Goal: Check status: Check status

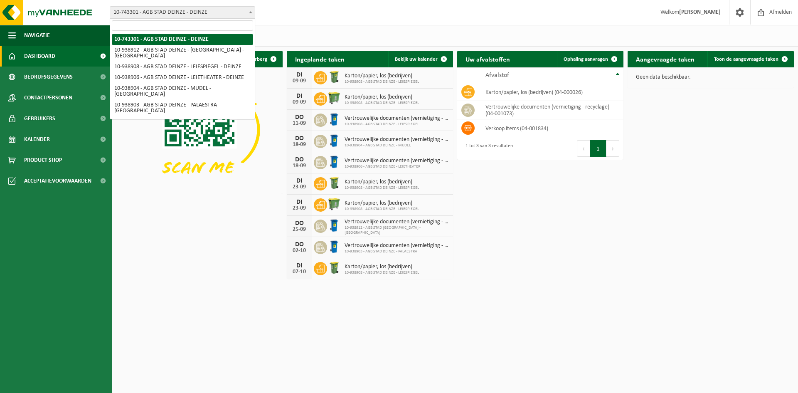
click at [194, 7] on span "10-743301 - AGB STAD DEINZE - DEINZE" at bounding box center [182, 13] width 145 height 12
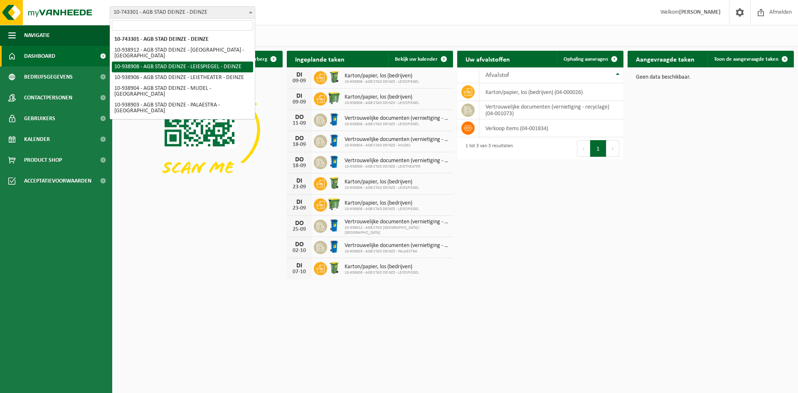
select select "138162"
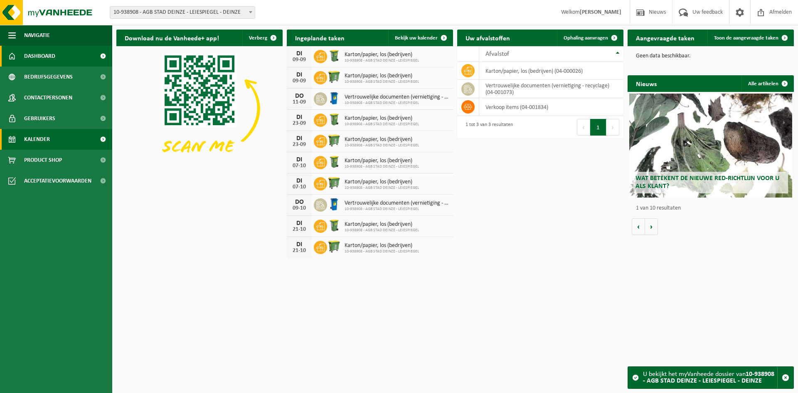
click at [50, 138] on link "Kalender" at bounding box center [56, 139] width 112 height 21
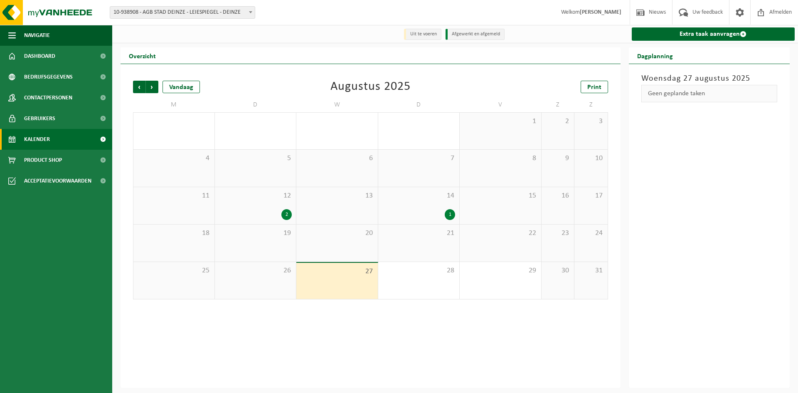
click at [286, 291] on div "26" at bounding box center [255, 280] width 81 height 37
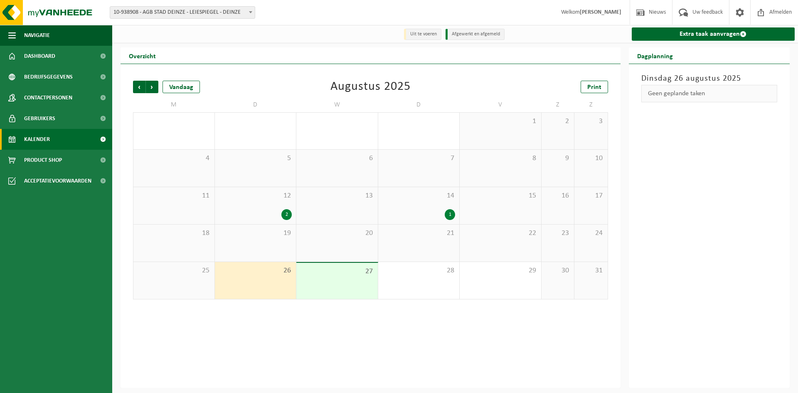
click at [315, 289] on div "27" at bounding box center [336, 281] width 81 height 36
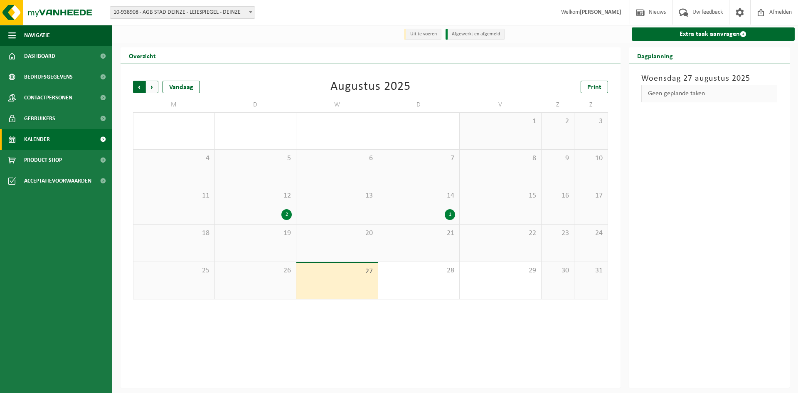
click at [155, 90] on span "Volgende" at bounding box center [152, 87] width 12 height 12
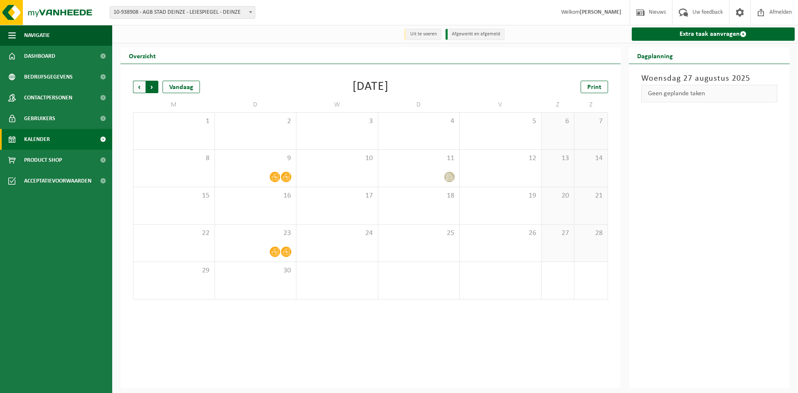
click at [141, 86] on span "Vorige" at bounding box center [139, 87] width 12 height 12
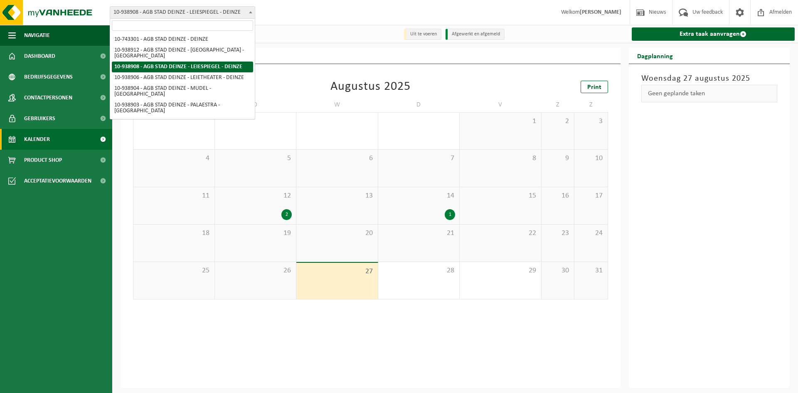
click at [138, 14] on span "10-938908 - AGB STAD DEINZE - LEIESPIEGEL - DEINZE" at bounding box center [182, 13] width 145 height 12
drag, startPoint x: 154, startPoint y: 60, endPoint x: 192, endPoint y: 22, distance: 54.0
click at [192, 22] on body "Vestiging: 10-743301 - AGB STAD DEINZE - DEINZE 10-938912 - AGB STAD DEINZE - B…" at bounding box center [399, 194] width 798 height 388
drag, startPoint x: 233, startPoint y: 63, endPoint x: 190, endPoint y: 22, distance: 59.9
click at [190, 22] on body "Vestiging: 10-743301 - AGB STAD DEINZE - DEINZE 10-938912 - AGB STAD DEINZE - B…" at bounding box center [399, 194] width 798 height 388
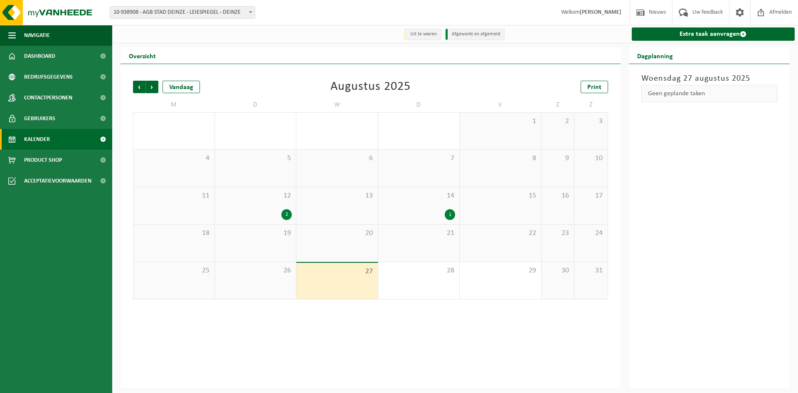
drag, startPoint x: 153, startPoint y: 61, endPoint x: 267, endPoint y: 34, distance: 117.3
click at [267, 34] on div at bounding box center [198, 34] width 172 height 15
